Goal: Task Accomplishment & Management: Use online tool/utility

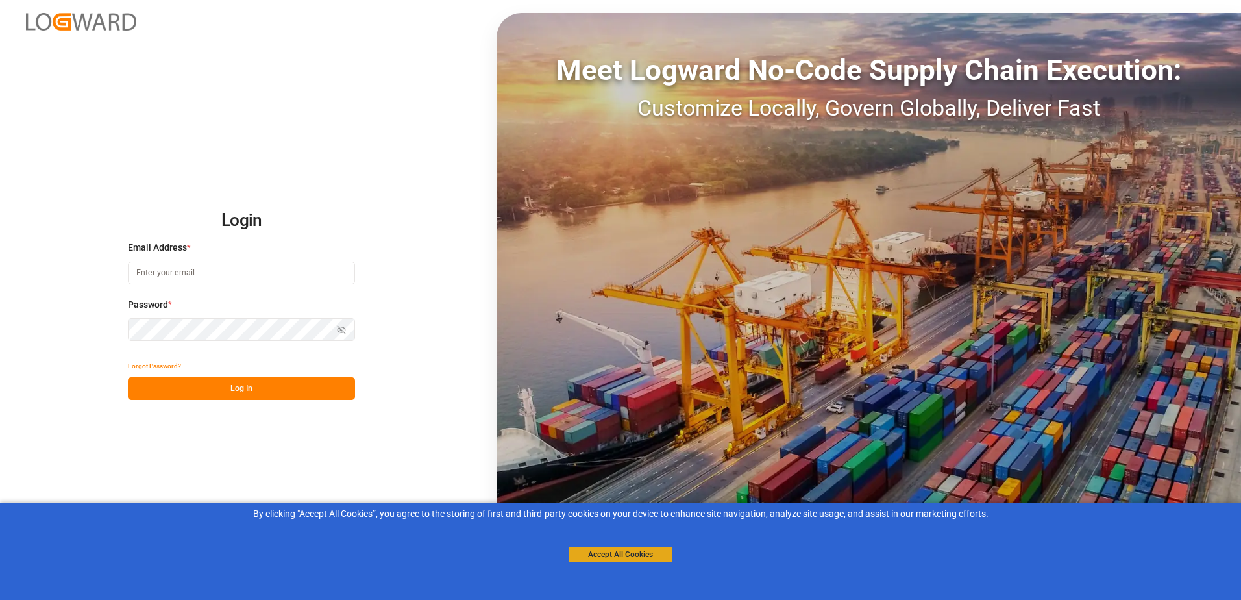
type input "[PERSON_NAME][EMAIL_ADDRESS][PERSON_NAME][DOMAIN_NAME]"
click at [651, 554] on button "Accept All Cookies" at bounding box center [621, 555] width 104 height 16
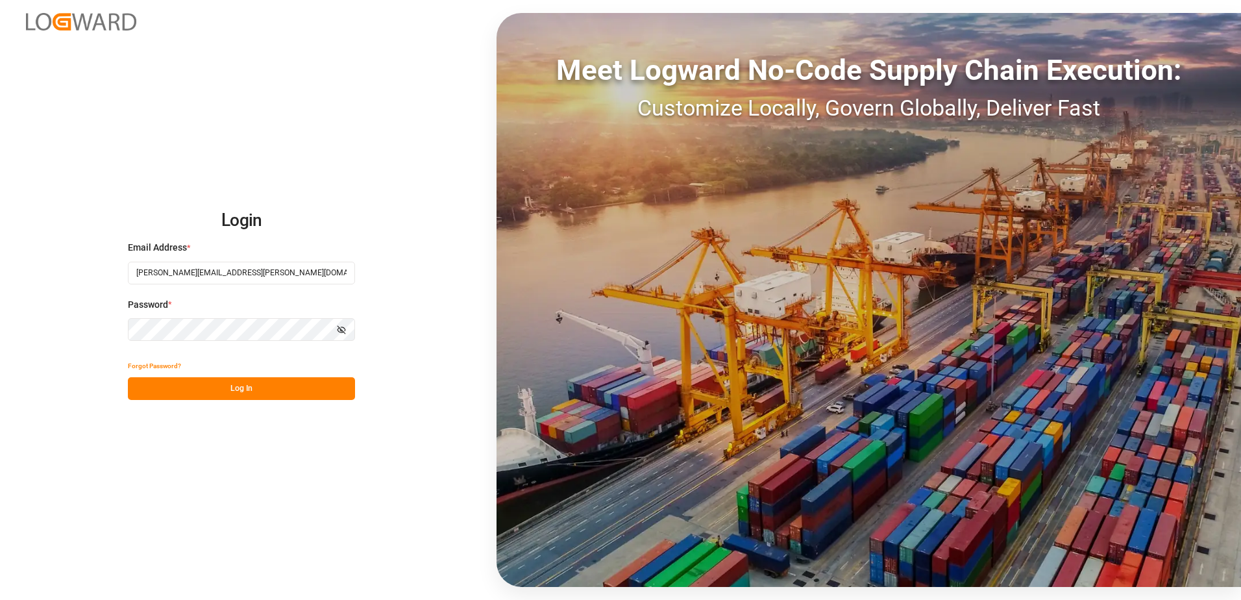
click at [306, 392] on button "Log In" at bounding box center [241, 388] width 227 height 23
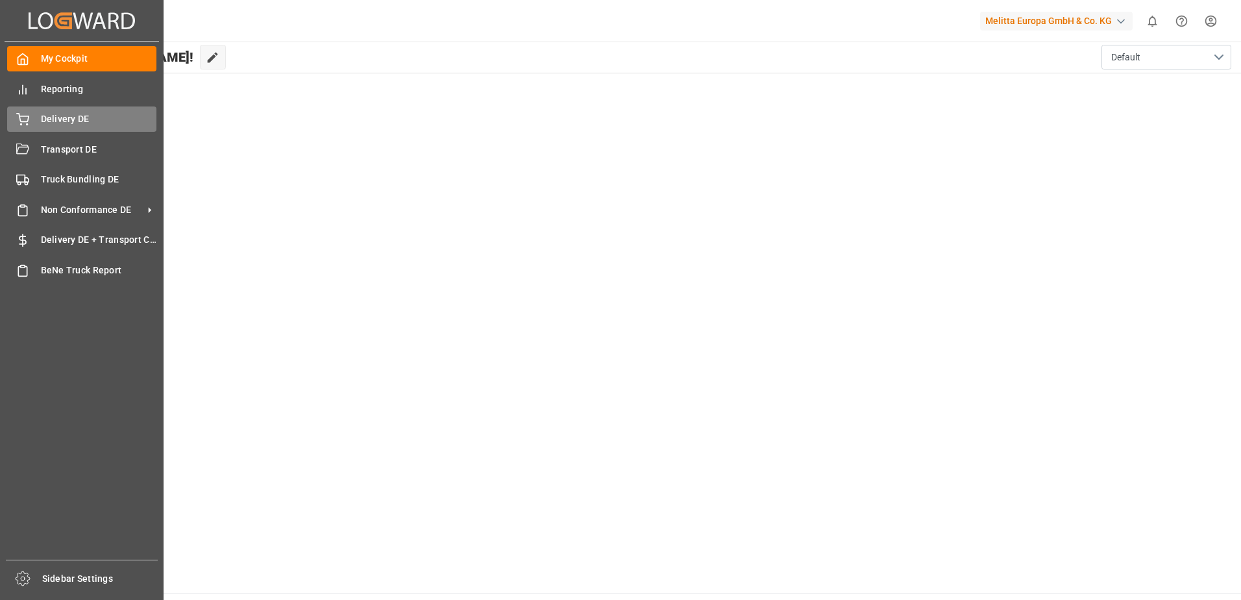
click at [25, 120] on icon at bounding box center [22, 119] width 13 height 13
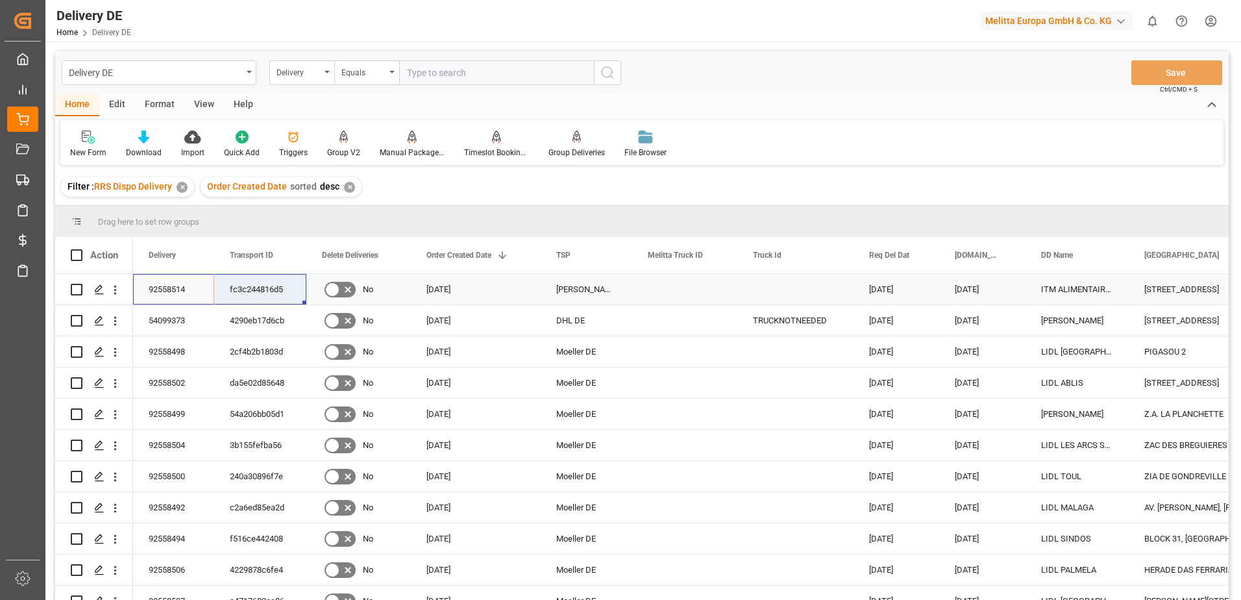
drag, startPoint x: 177, startPoint y: 280, endPoint x: 243, endPoint y: 281, distance: 65.6
